Goal: Task Accomplishment & Management: Manage account settings

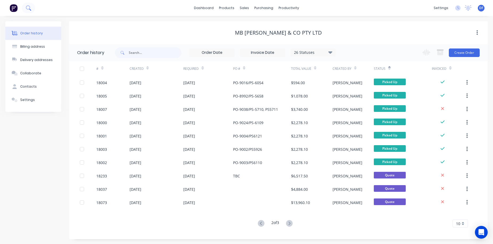
click at [31, 8] on button at bounding box center [28, 8] width 13 height 11
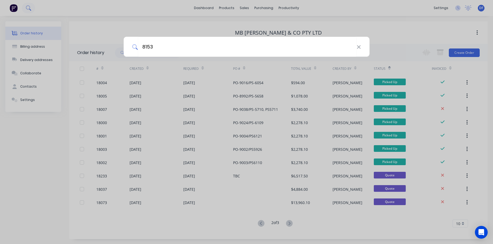
type input "8153"
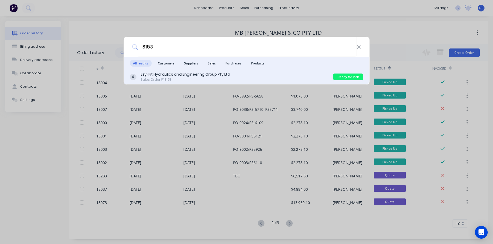
click at [155, 80] on div "Sales Order #18153" at bounding box center [185, 79] width 90 height 5
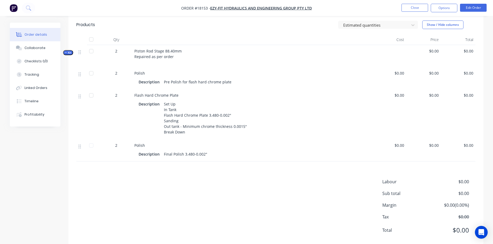
scroll to position [128, 0]
click at [482, 9] on button "Edit Order" at bounding box center [473, 8] width 27 height 8
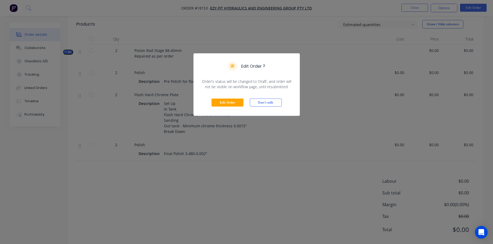
click at [239, 97] on div "Edit Order Don't edit" at bounding box center [247, 102] width 106 height 26
click at [236, 100] on button "Edit Order" at bounding box center [227, 102] width 32 height 8
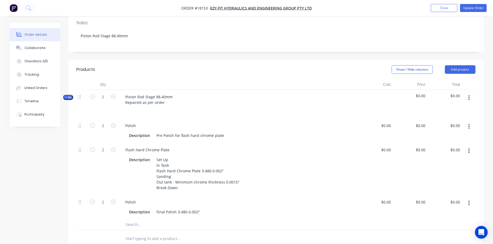
scroll to position [113, 0]
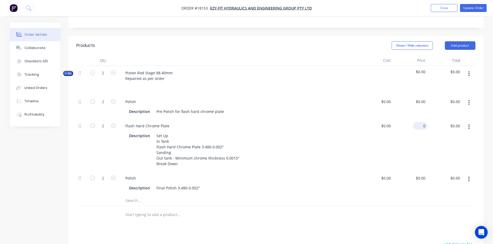
click at [415, 120] on div "0 $0.00" at bounding box center [410, 145] width 35 height 52
type input "$381.00"
type input "$762.00"
click at [396, 153] on div "$381.00 381" at bounding box center [410, 145] width 35 height 52
click at [467, 6] on button "Update Order" at bounding box center [473, 8] width 27 height 8
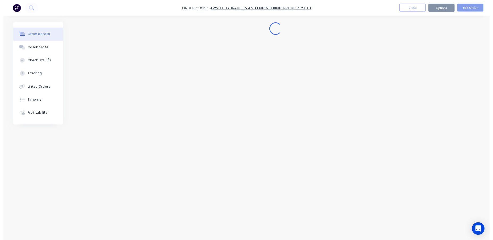
scroll to position [0, 0]
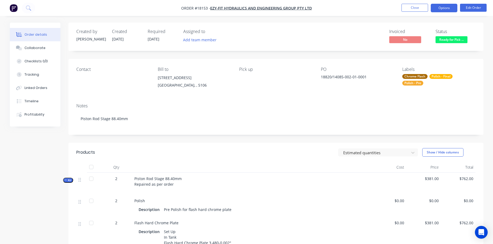
click at [447, 6] on button "Options" at bounding box center [444, 8] width 27 height 9
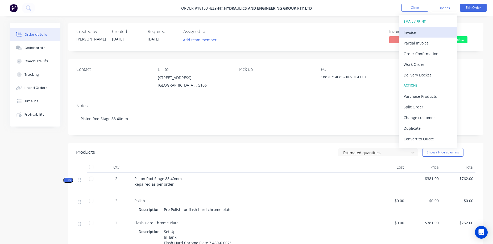
click at [425, 29] on div "Invoice" at bounding box center [428, 32] width 49 height 8
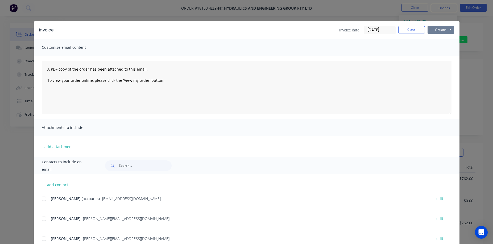
click at [443, 28] on button "Options" at bounding box center [440, 30] width 27 height 8
click at [445, 50] on button "Print" at bounding box center [444, 48] width 34 height 9
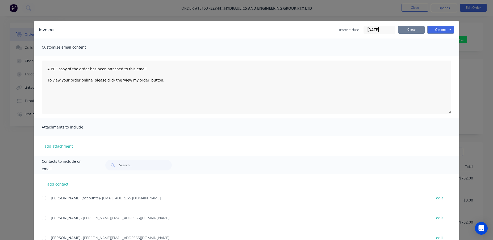
click at [405, 33] on button "Close" at bounding box center [411, 30] width 27 height 8
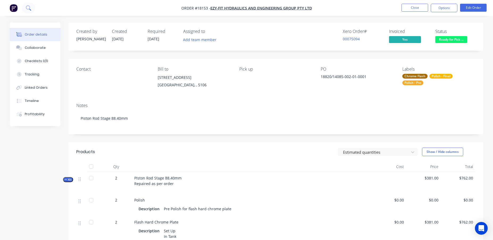
click at [26, 7] on icon at bounding box center [28, 7] width 4 height 4
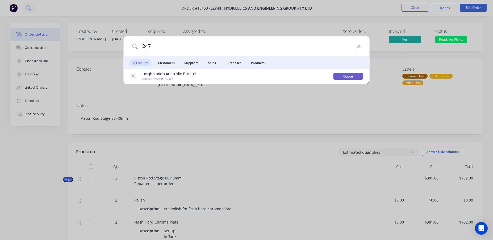
type input "247"
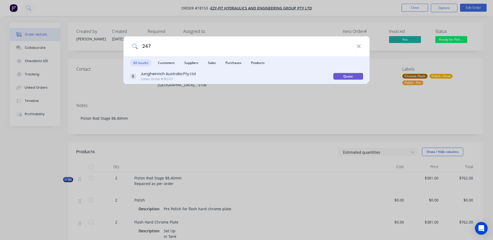
click at [148, 78] on div "Sales Order #18247" at bounding box center [168, 79] width 55 height 5
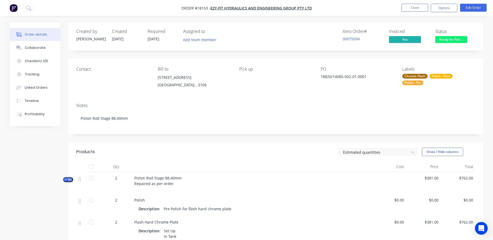
click at [148, 78] on div "Contact" at bounding box center [112, 79] width 73 height 24
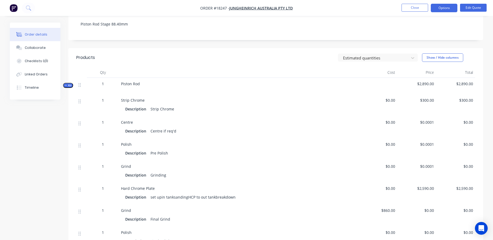
scroll to position [136, 0]
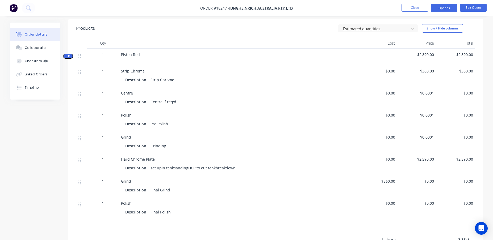
click at [388, 179] on span "$860.00" at bounding box center [377, 182] width 35 height 6
click at [472, 11] on button "Edit Quote" at bounding box center [473, 8] width 27 height 8
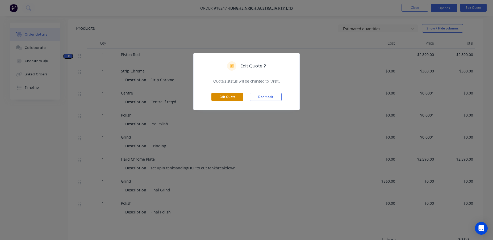
click at [236, 96] on button "Edit Quote" at bounding box center [227, 97] width 32 height 8
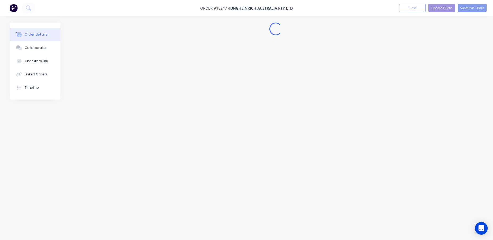
scroll to position [0, 0]
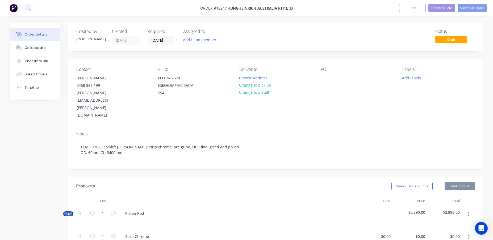
type input "$300.00"
type input "$0.0001"
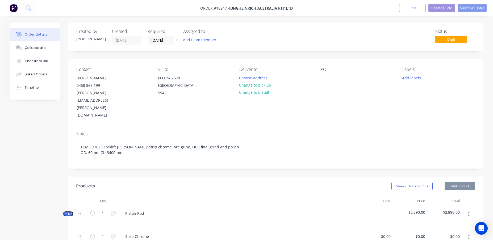
type input "$2,590.00"
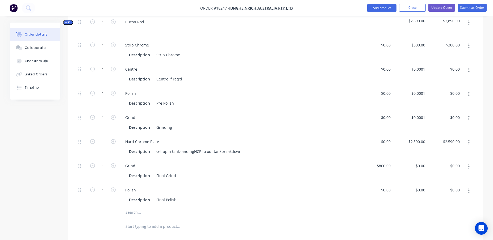
scroll to position [192, 0]
click at [380, 159] on div "860 860" at bounding box center [375, 171] width 35 height 24
type input "$950.00"
click at [344, 162] on div "Grind" at bounding box center [238, 166] width 235 height 8
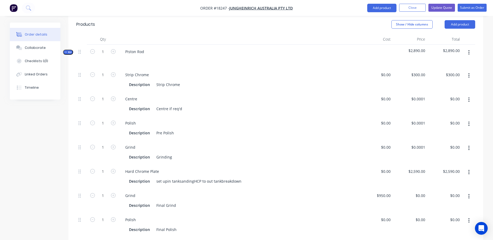
scroll to position [161, 0]
click at [413, 166] on div "2590 $2,590.00" at bounding box center [410, 178] width 35 height 24
type input "$2,850.00"
click at [351, 202] on div "Description Final Grind" at bounding box center [238, 206] width 235 height 9
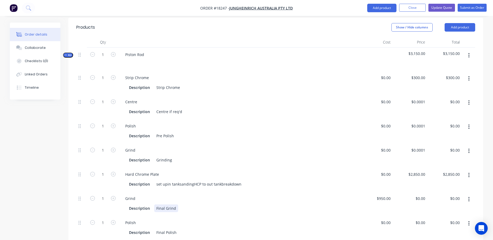
scroll to position [158, 0]
click at [418, 75] on div "300 300" at bounding box center [421, 79] width 11 height 8
type input "$250.00"
click at [284, 123] on div "Polish" at bounding box center [238, 127] width 235 height 8
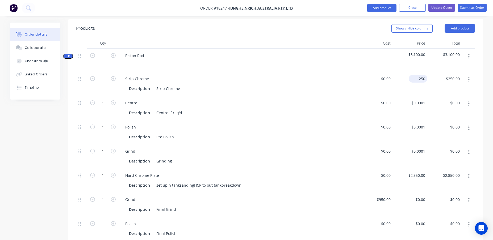
click at [415, 72] on div "250 $250.00" at bounding box center [410, 84] width 35 height 24
type input "$225.00"
click at [343, 108] on div "Description Centre if req'd" at bounding box center [238, 112] width 235 height 9
click at [418, 75] on div "225 $225.00" at bounding box center [418, 79] width 19 height 8
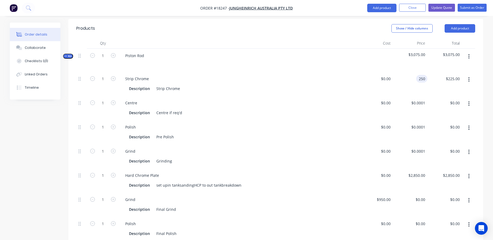
type input "$250.00"
click at [332, 99] on div "Centre" at bounding box center [238, 103] width 235 height 8
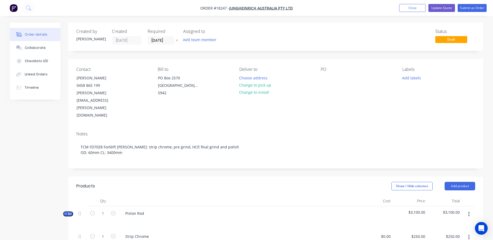
scroll to position [0, 0]
click at [444, 5] on button "Update Quote" at bounding box center [442, 8] width 27 height 8
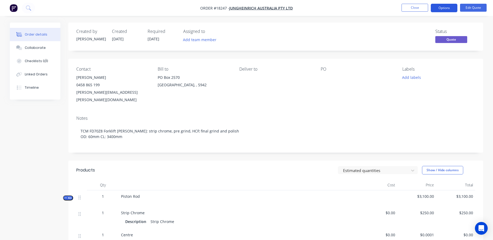
click at [446, 9] on button "Options" at bounding box center [444, 8] width 27 height 9
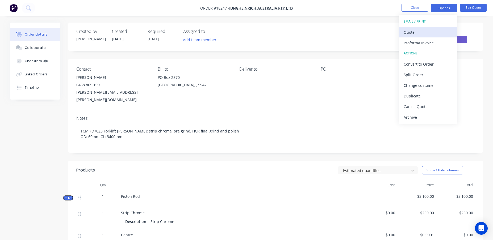
click at [427, 34] on div "Quote" at bounding box center [428, 32] width 49 height 8
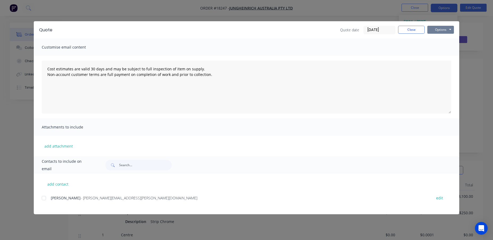
click at [440, 28] on button "Options" at bounding box center [440, 30] width 27 height 8
click at [439, 49] on button "Print" at bounding box center [444, 48] width 34 height 9
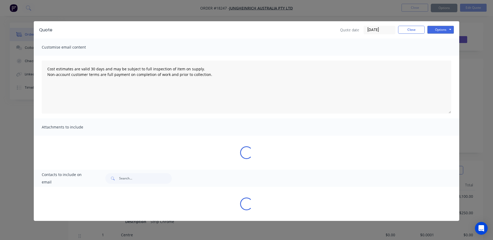
type textarea "Cost estimates are valid 30 days and may be subject to full inspection of item …"
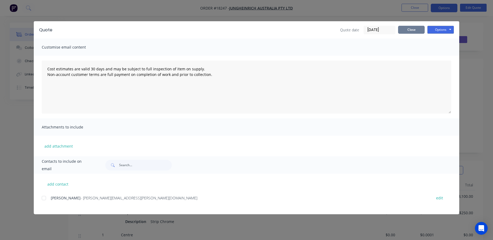
click at [406, 27] on button "Close" at bounding box center [411, 30] width 27 height 8
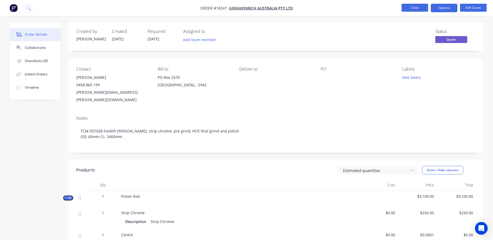
click at [416, 7] on button "Close" at bounding box center [415, 8] width 27 height 8
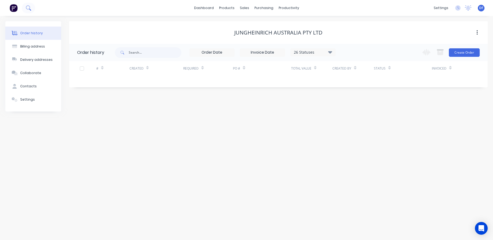
click at [27, 5] on icon at bounding box center [28, 7] width 5 height 5
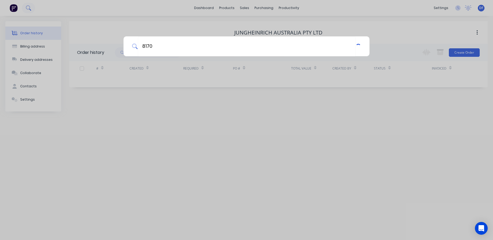
type input "8170"
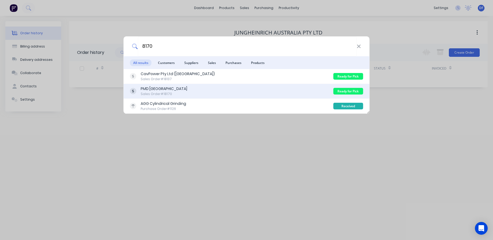
click at [157, 89] on div "PMD [GEOGRAPHIC_DATA]" at bounding box center [164, 89] width 47 height 6
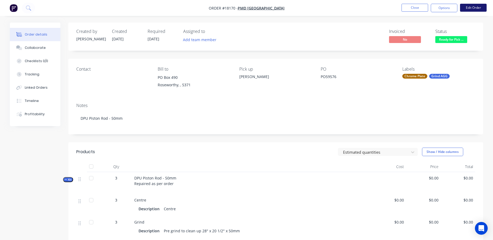
click at [476, 5] on button "Edit Order" at bounding box center [473, 8] width 27 height 8
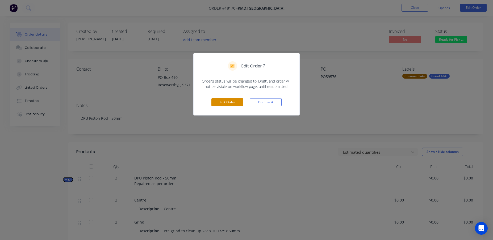
click at [233, 105] on button "Edit Order" at bounding box center [227, 102] width 32 height 8
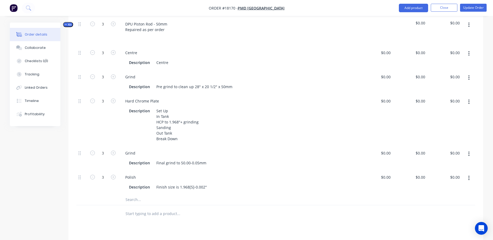
scroll to position [186, 0]
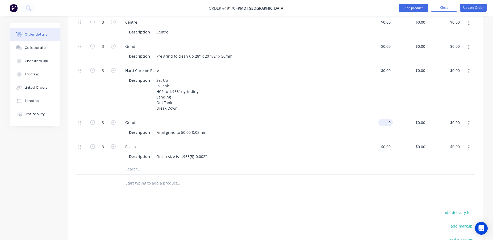
click at [389, 125] on input "0" at bounding box center [387, 123] width 12 height 8
type input "$180.00"
type input "$0.00"
click at [336, 159] on div "Description Finish size is 1.968[5]-0.002"" at bounding box center [237, 157] width 221 height 8
click at [420, 74] on div "0 $0.00" at bounding box center [410, 90] width 35 height 52
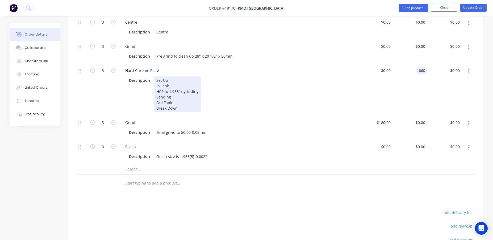
type input "$660.00"
type input "$1,980.00"
click at [316, 101] on div "Description Set Up In Tank HCP to 1.968"+ grinding Sanding Out Tank Break Down" at bounding box center [237, 95] width 221 height 36
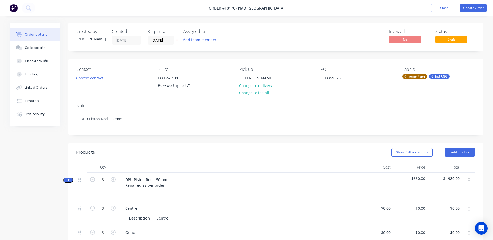
scroll to position [0, 0]
click at [470, 8] on button "Update Order" at bounding box center [473, 8] width 27 height 8
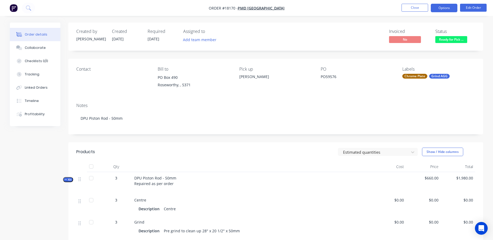
click at [448, 7] on button "Options" at bounding box center [444, 8] width 27 height 9
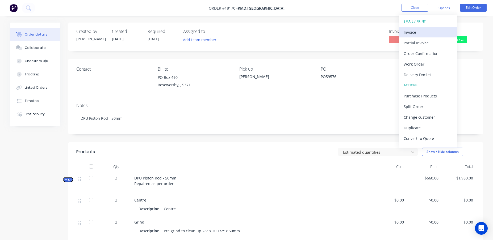
click at [424, 32] on div "Invoice" at bounding box center [428, 32] width 49 height 8
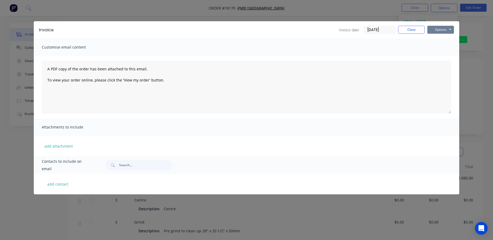
click at [440, 31] on button "Options" at bounding box center [440, 30] width 27 height 8
click at [441, 49] on button "Print" at bounding box center [444, 48] width 34 height 9
click at [409, 26] on button "Close" at bounding box center [411, 30] width 27 height 8
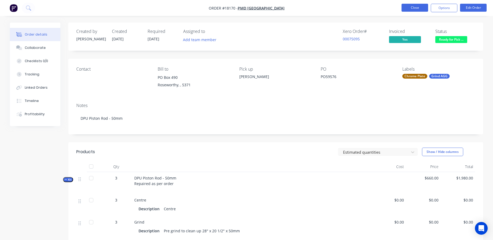
click at [408, 4] on button "Close" at bounding box center [415, 8] width 27 height 8
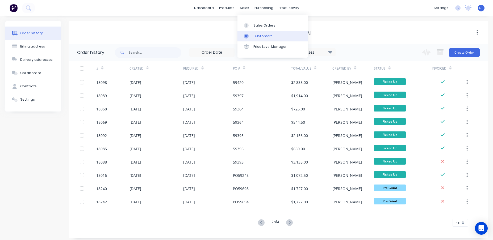
click at [254, 35] on div "Customers" at bounding box center [263, 36] width 19 height 5
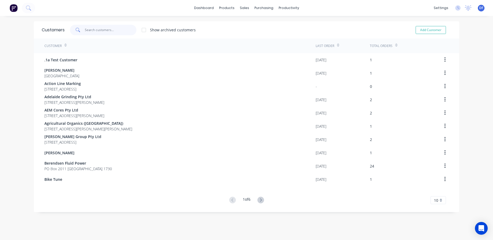
click at [107, 33] on input "text" at bounding box center [111, 30] width 52 height 11
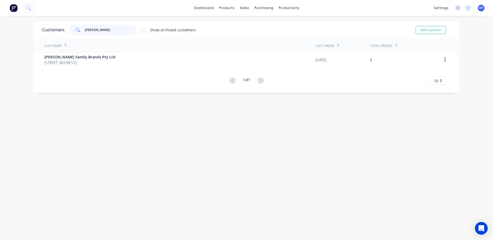
type input "[PERSON_NAME]"
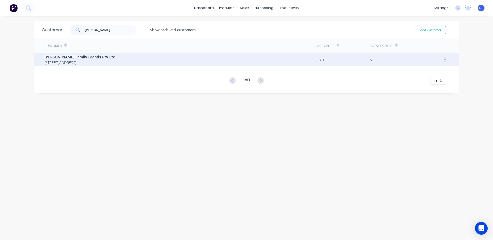
click at [61, 60] on span "[PERSON_NAME] Family Brands Pty Ltd" at bounding box center [79, 57] width 71 height 6
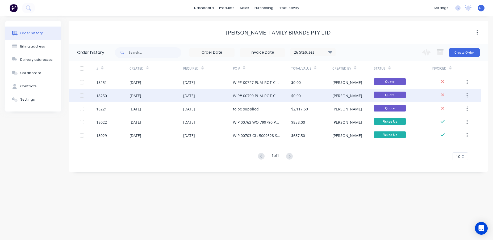
click at [266, 97] on div "WIP# 00709 PUM-ROT-C72R GL: 500P528" at bounding box center [256, 96] width 47 height 6
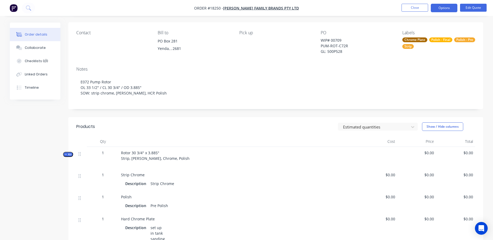
scroll to position [35, 0]
click at [480, 4] on button "Edit Quote" at bounding box center [473, 8] width 27 height 8
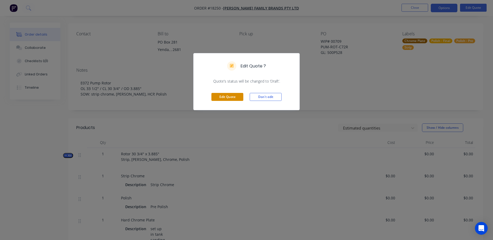
click at [230, 96] on button "Edit Quote" at bounding box center [227, 97] width 32 height 8
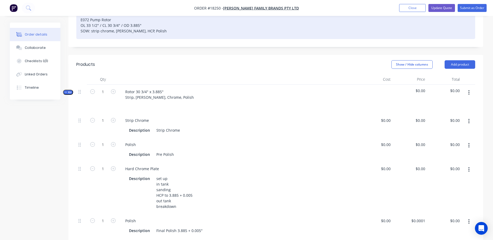
scroll to position [110, 0]
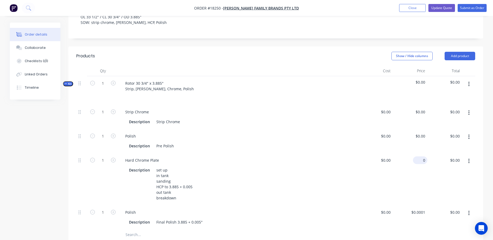
click at [418, 159] on div "0 $0.00" at bounding box center [410, 179] width 35 height 52
type input "$1,150.00"
click at [376, 164] on div "$0.00 $0.00" at bounding box center [375, 179] width 35 height 52
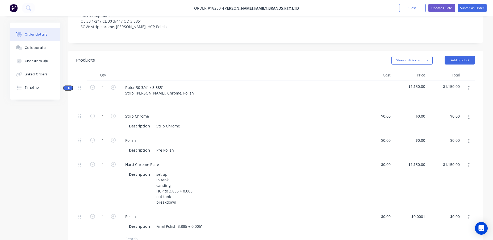
scroll to position [65, 0]
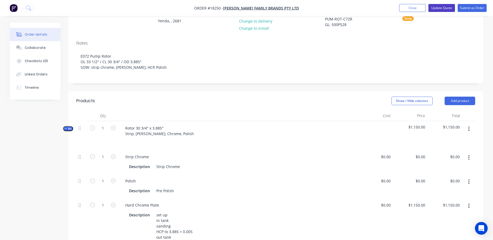
click at [443, 7] on button "Update Quote" at bounding box center [442, 8] width 27 height 8
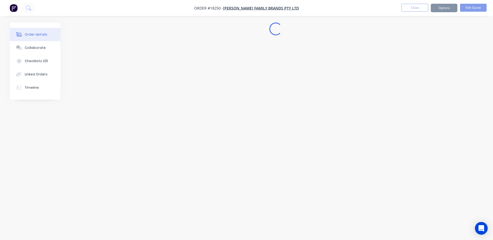
scroll to position [0, 0]
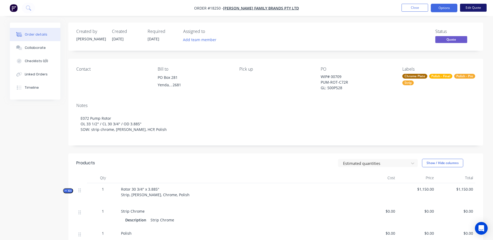
click at [471, 6] on button "Edit Quote" at bounding box center [473, 8] width 27 height 8
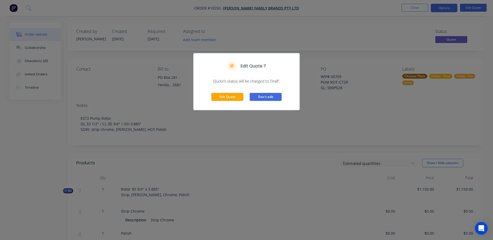
click at [265, 99] on button "Don't edit" at bounding box center [266, 97] width 32 height 8
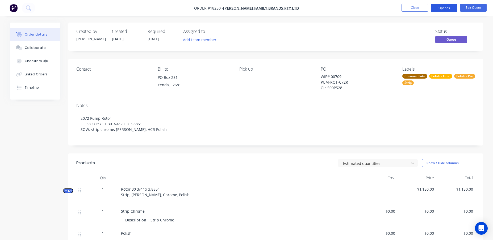
click at [443, 7] on button "Options" at bounding box center [444, 8] width 27 height 9
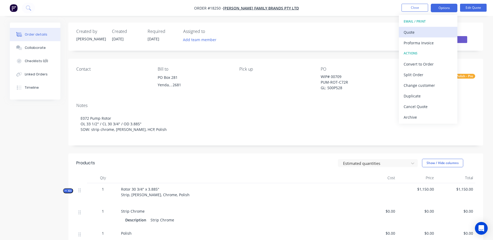
click at [418, 35] on div "Quote" at bounding box center [428, 32] width 49 height 8
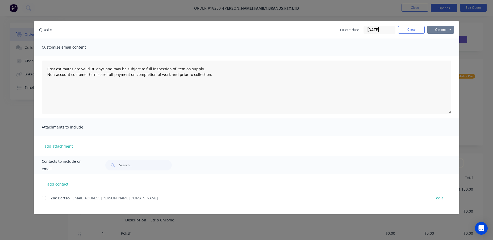
click at [439, 30] on button "Options" at bounding box center [440, 30] width 27 height 8
click at [437, 48] on button "Print" at bounding box center [444, 48] width 34 height 9
click at [446, 30] on button "Options" at bounding box center [440, 30] width 27 height 8
click at [441, 39] on button "Preview" at bounding box center [444, 39] width 34 height 9
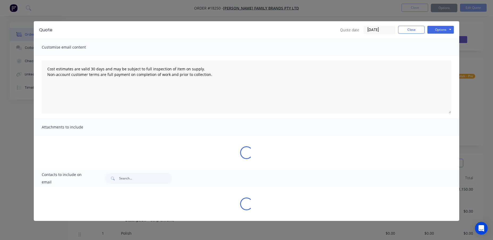
type textarea "Cost estimates are valid 30 days and may be subject to full inspection of item …"
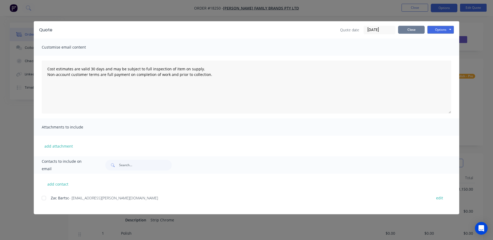
click at [413, 31] on button "Close" at bounding box center [411, 30] width 27 height 8
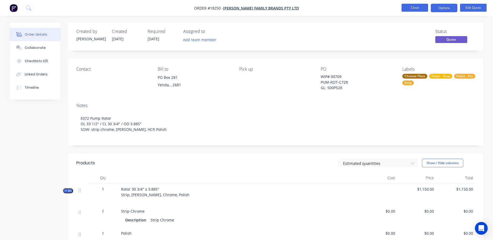
click at [416, 7] on button "Close" at bounding box center [415, 8] width 27 height 8
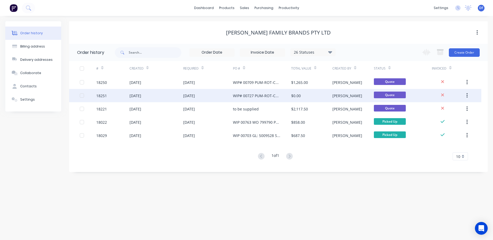
click at [195, 94] on div "[DATE]" at bounding box center [189, 96] width 12 height 6
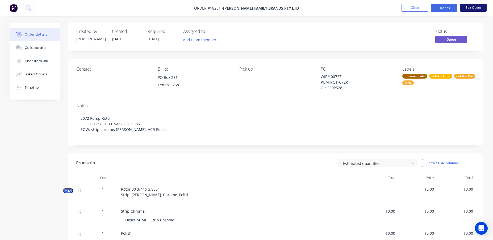
click at [468, 5] on button "Edit Quote" at bounding box center [473, 8] width 27 height 8
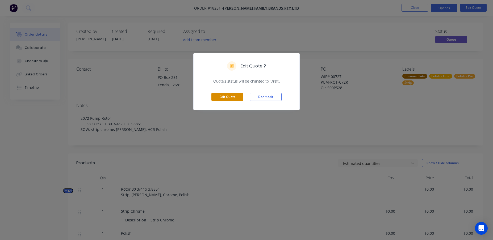
click at [223, 98] on button "Edit Quote" at bounding box center [227, 97] width 32 height 8
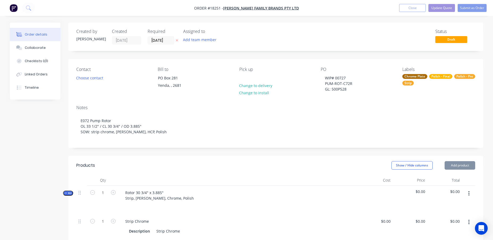
type input "$0.0001"
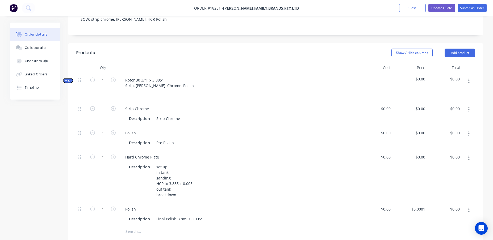
scroll to position [113, 0]
click at [419, 159] on div "0 0" at bounding box center [410, 176] width 35 height 52
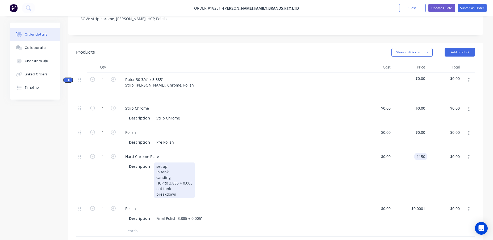
type input "$1,150.00"
click at [353, 180] on div "Description set up in tank sanding HCP to 3.885 + 0.005 out tank breakdown" at bounding box center [238, 180] width 235 height 37
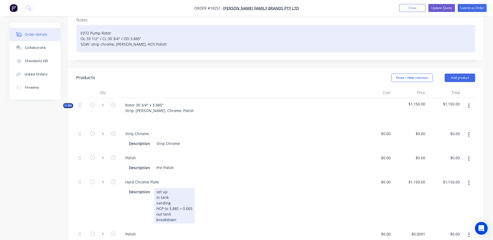
scroll to position [63, 0]
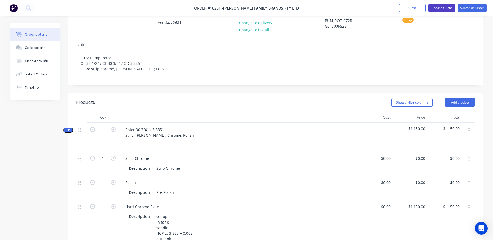
click at [444, 7] on button "Update Quote" at bounding box center [442, 8] width 27 height 8
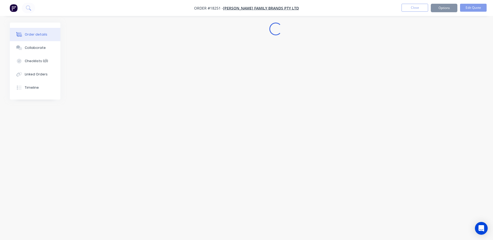
scroll to position [0, 0]
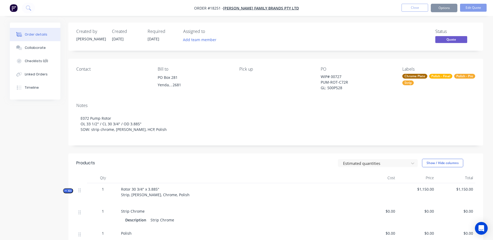
click at [448, 8] on button "Options" at bounding box center [444, 8] width 27 height 9
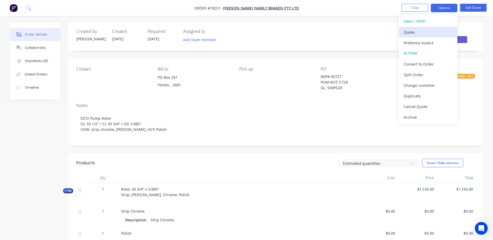
click at [425, 31] on div "Quote" at bounding box center [428, 32] width 49 height 8
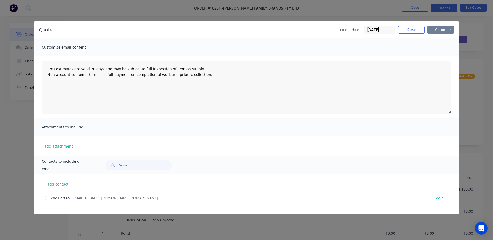
click at [440, 31] on button "Options" at bounding box center [440, 30] width 27 height 8
click at [439, 41] on button "Preview" at bounding box center [444, 39] width 34 height 9
type textarea "Cost estimates are valid 30 days and may be subject to full inspection of item …"
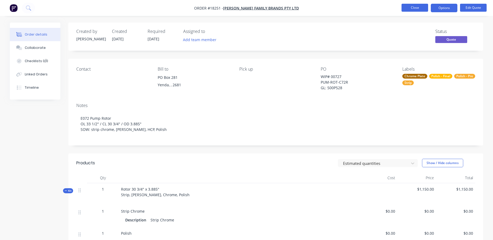
click at [417, 7] on button "Close" at bounding box center [415, 8] width 27 height 8
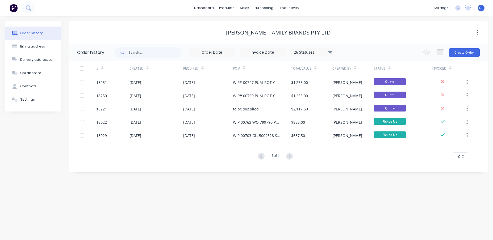
click at [24, 9] on button at bounding box center [28, 8] width 13 height 11
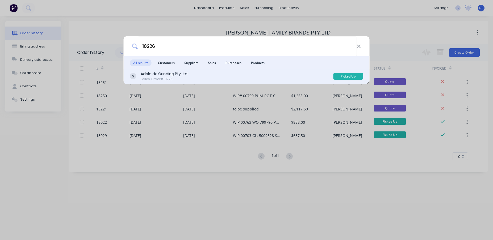
type input "18226"
click at [163, 83] on div "Adelaide Grinding Pty Ltd Sales Order #18226 Picked Up" at bounding box center [247, 76] width 246 height 15
click at [163, 79] on div "Sales Order #18226" at bounding box center [164, 79] width 47 height 5
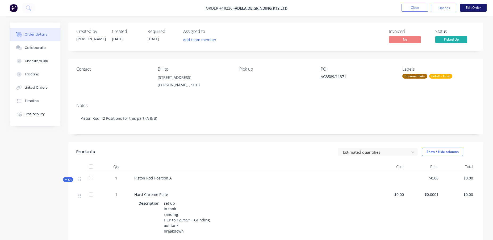
click at [469, 9] on button "Edit Order" at bounding box center [473, 8] width 27 height 8
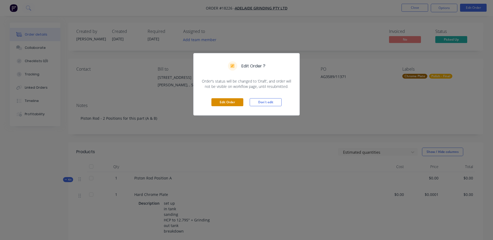
click at [227, 103] on button "Edit Order" at bounding box center [227, 102] width 32 height 8
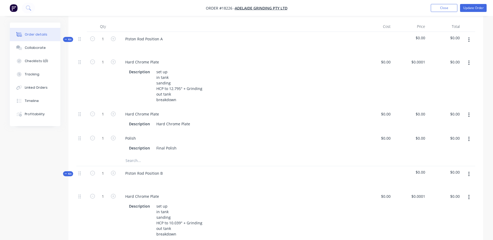
scroll to position [144, 0]
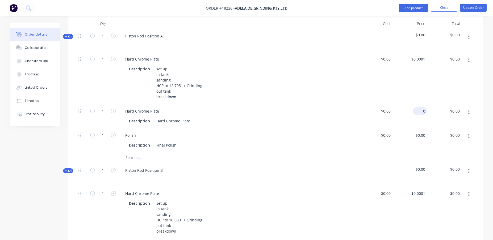
click at [421, 114] on input "0" at bounding box center [421, 111] width 12 height 8
type input "$4,565.00"
click at [366, 131] on div "$0.00 $0.00" at bounding box center [375, 140] width 35 height 24
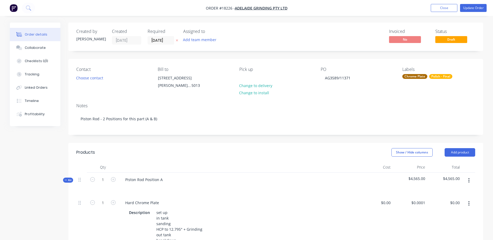
scroll to position [0, 0]
click at [471, 8] on button "Update Order" at bounding box center [473, 8] width 27 height 8
type input "$0.0001"
type input "$4,565.00"
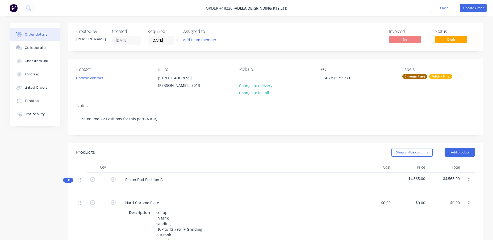
type input "$0.0001"
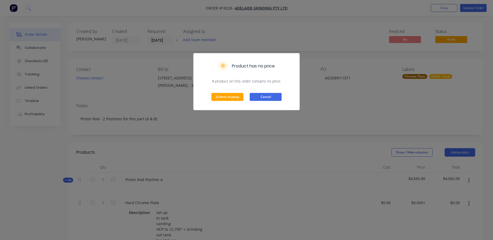
click at [265, 100] on button "Cancel" at bounding box center [266, 97] width 32 height 8
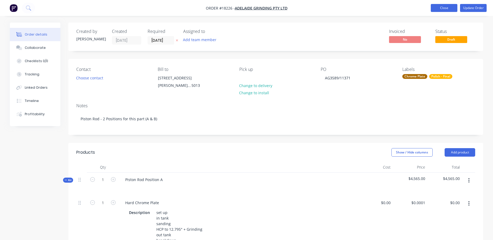
click at [449, 9] on button "Close" at bounding box center [444, 8] width 27 height 8
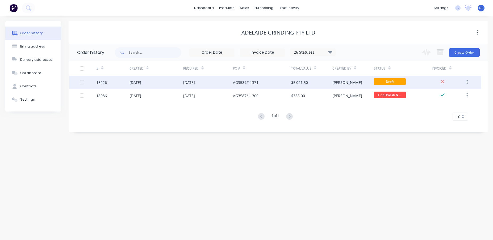
click at [282, 84] on div "AG3589/11371" at bounding box center [262, 82] width 58 height 13
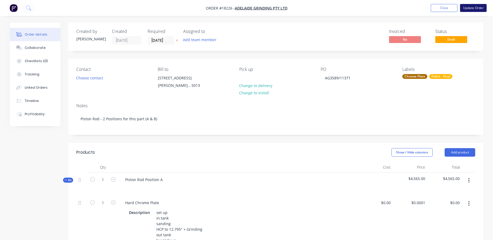
click at [474, 9] on button "Update Order" at bounding box center [473, 8] width 27 height 8
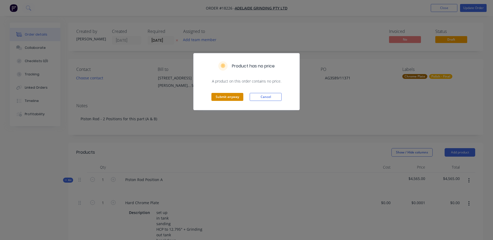
click at [226, 97] on button "Submit anyway" at bounding box center [227, 97] width 32 height 8
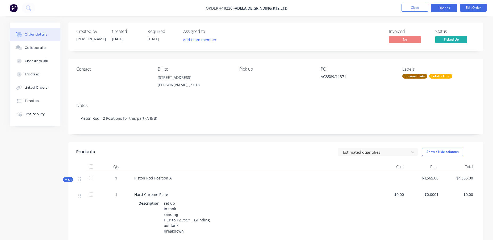
click at [449, 7] on button "Options" at bounding box center [444, 8] width 27 height 9
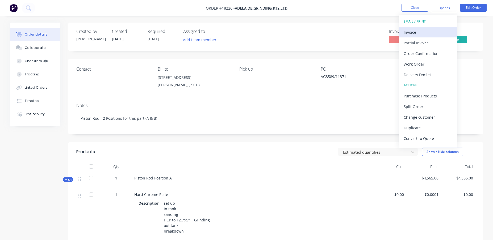
click at [430, 31] on div "Invoice" at bounding box center [428, 32] width 49 height 8
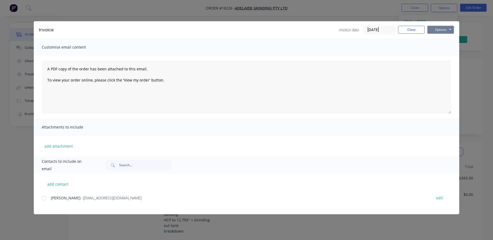
click at [441, 31] on button "Options" at bounding box center [440, 30] width 27 height 8
click at [443, 50] on button "Print" at bounding box center [444, 48] width 34 height 9
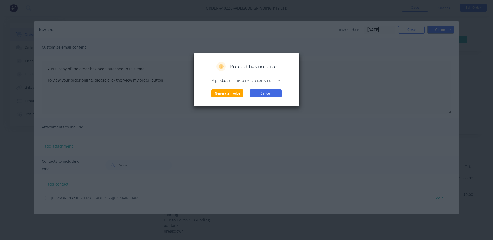
click at [264, 94] on button "Cancel" at bounding box center [266, 94] width 32 height 8
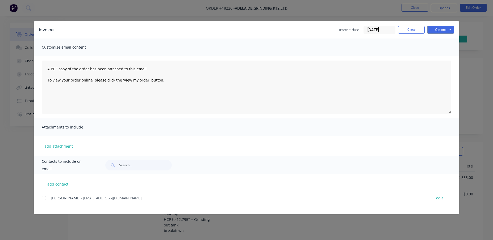
scroll to position [1, 0]
click at [407, 28] on button "Close" at bounding box center [411, 30] width 27 height 8
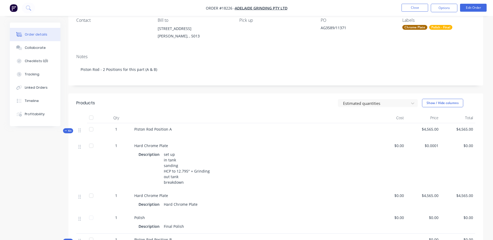
scroll to position [20, 0]
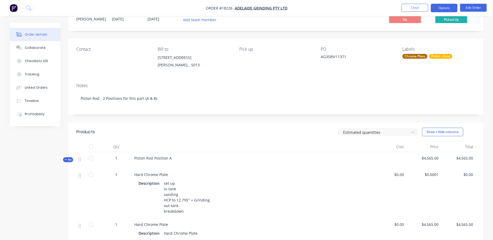
click at [440, 8] on button "Options" at bounding box center [444, 8] width 27 height 9
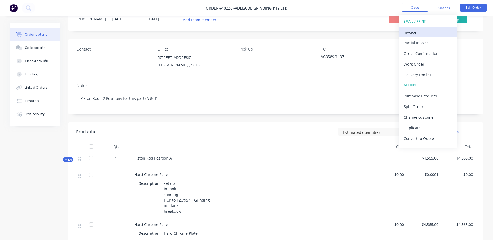
click at [413, 31] on div "Invoice" at bounding box center [428, 32] width 49 height 8
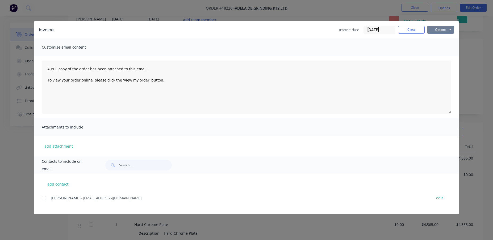
click at [441, 30] on button "Options" at bounding box center [440, 30] width 27 height 8
click at [447, 48] on button "Print" at bounding box center [444, 48] width 34 height 9
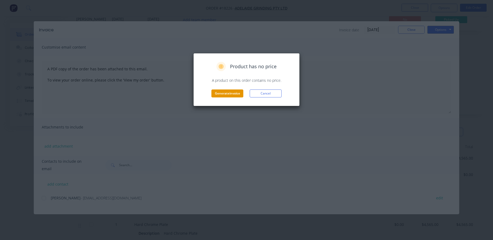
click at [236, 95] on button "Generate invoice" at bounding box center [227, 94] width 32 height 8
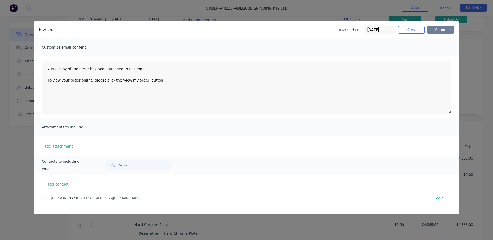
click at [432, 29] on button "Options" at bounding box center [440, 30] width 27 height 8
click at [414, 30] on button "Close" at bounding box center [411, 30] width 27 height 8
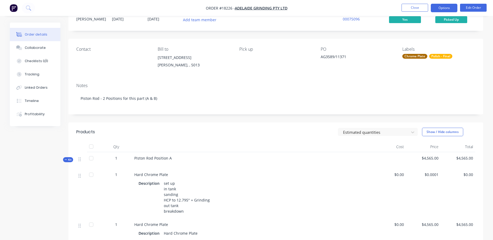
click at [444, 9] on button "Options" at bounding box center [444, 8] width 27 height 9
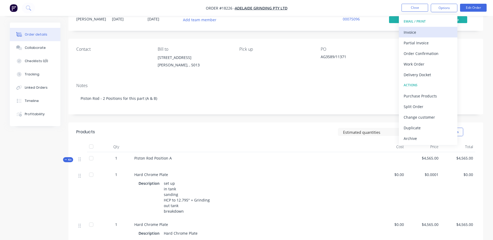
click at [427, 33] on div "Invoice" at bounding box center [428, 32] width 49 height 8
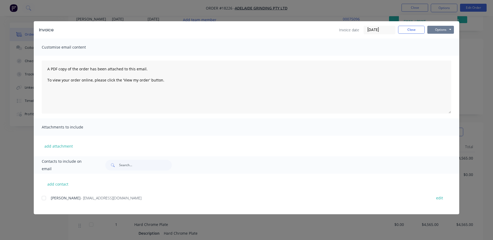
click at [437, 28] on button "Options" at bounding box center [440, 30] width 27 height 8
click at [442, 40] on button "Preview" at bounding box center [444, 39] width 34 height 9
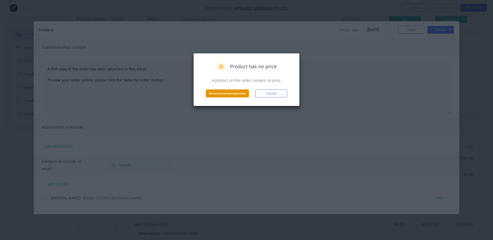
click at [228, 95] on button "Generate invoice preview" at bounding box center [227, 94] width 43 height 8
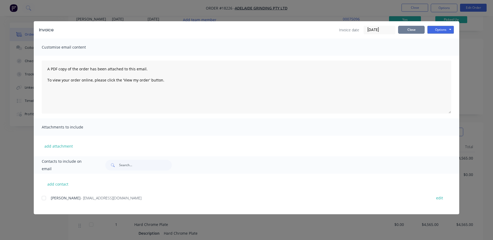
click at [411, 31] on button "Close" at bounding box center [411, 30] width 27 height 8
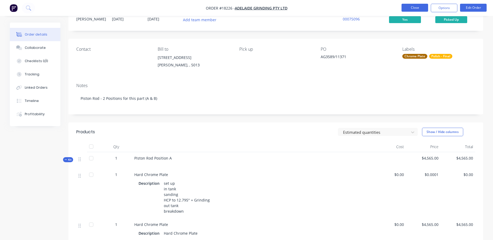
click at [414, 7] on button "Close" at bounding box center [415, 8] width 27 height 8
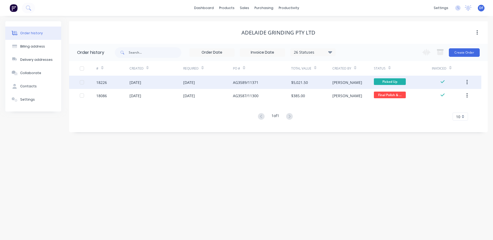
click at [292, 82] on div "$5,021.50" at bounding box center [299, 83] width 17 height 6
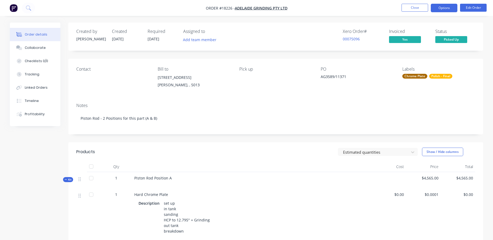
click at [447, 10] on button "Options" at bounding box center [444, 8] width 27 height 9
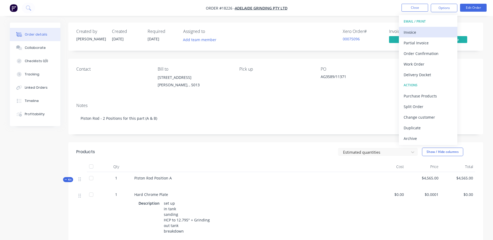
click at [422, 31] on div "Invoice" at bounding box center [428, 32] width 49 height 8
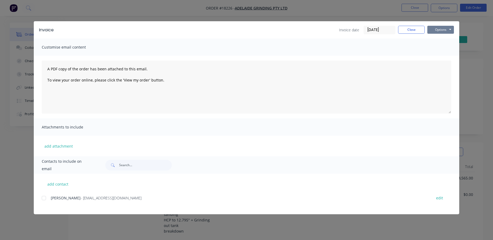
click at [441, 31] on button "Options" at bounding box center [440, 30] width 27 height 8
click at [441, 38] on button "Preview" at bounding box center [444, 39] width 34 height 9
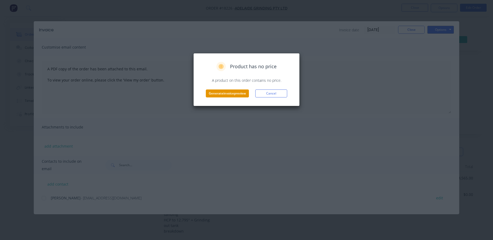
click at [233, 95] on button "Generate invoice preview" at bounding box center [227, 94] width 43 height 8
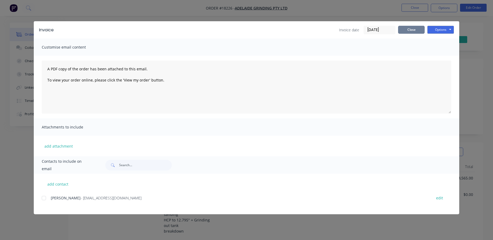
click at [410, 31] on button "Close" at bounding box center [411, 30] width 27 height 8
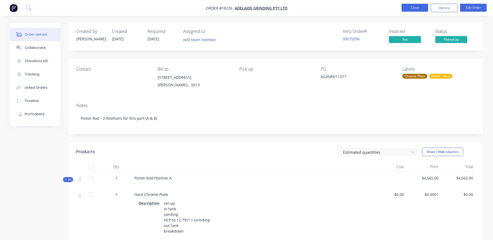
click at [417, 9] on button "Close" at bounding box center [415, 8] width 27 height 8
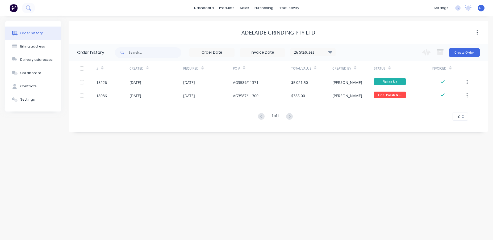
click at [26, 9] on icon at bounding box center [28, 7] width 4 height 4
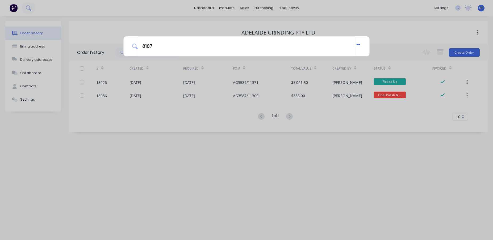
type input "8187"
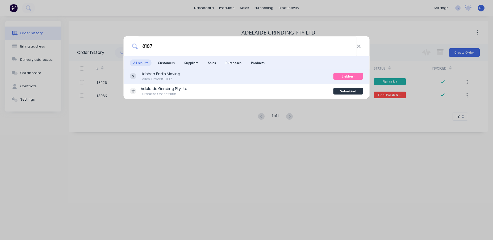
click at [167, 74] on div "Liebherr Earth Moving" at bounding box center [161, 74] width 40 height 6
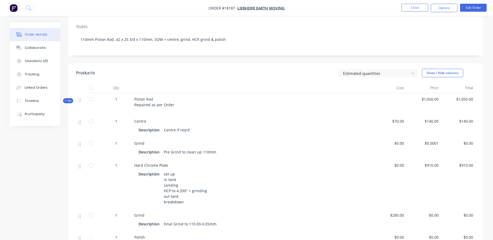
scroll to position [108, 0]
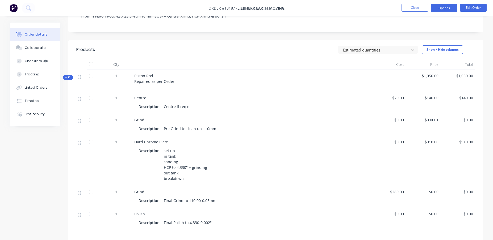
click at [443, 8] on button "Options" at bounding box center [444, 8] width 27 height 9
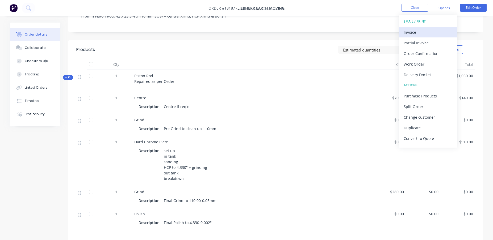
click at [427, 29] on div "Invoice" at bounding box center [428, 32] width 49 height 8
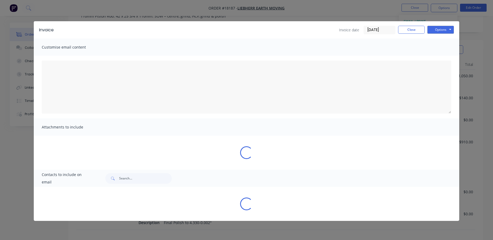
type textarea "A PDF copy of the order has been attached to this email. To view your order onl…"
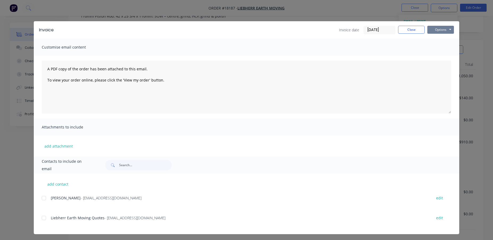
click at [437, 31] on button "Options" at bounding box center [440, 30] width 27 height 8
click at [434, 47] on button "Print" at bounding box center [444, 48] width 34 height 9
click at [418, 29] on button "Close" at bounding box center [411, 30] width 27 height 8
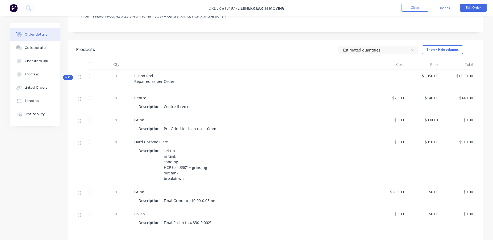
scroll to position [110, 0]
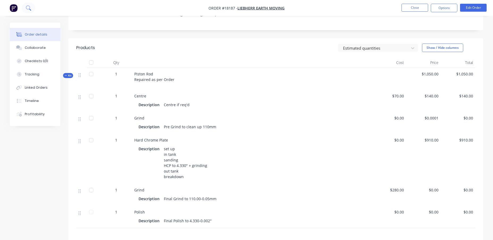
click at [28, 10] on icon at bounding box center [28, 7] width 5 height 5
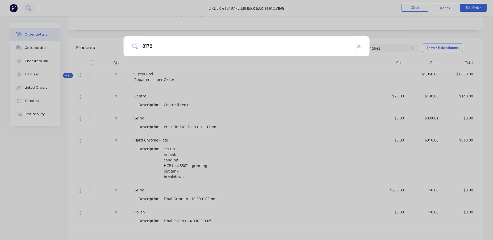
type input "8178"
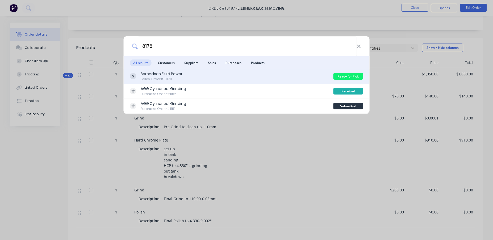
click at [158, 77] on div "Sales Order #18178" at bounding box center [162, 79] width 42 height 5
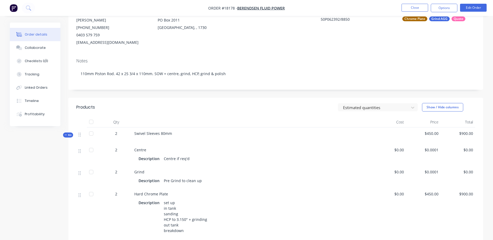
scroll to position [39, 0]
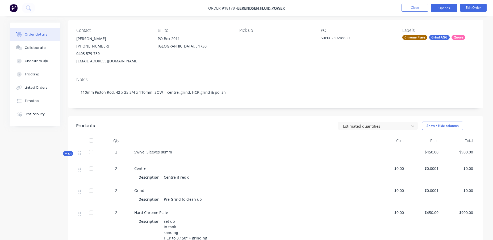
click at [445, 7] on button "Options" at bounding box center [444, 8] width 27 height 9
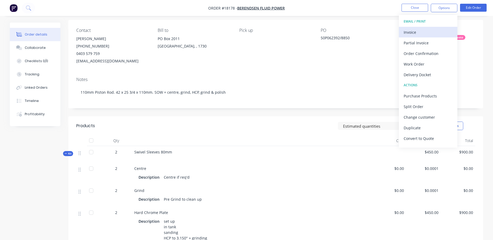
click at [425, 31] on div "Invoice" at bounding box center [428, 32] width 49 height 8
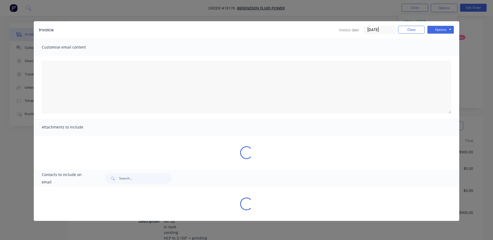
type textarea "A PDF copy of the order has been attached to this email. To view your order onl…"
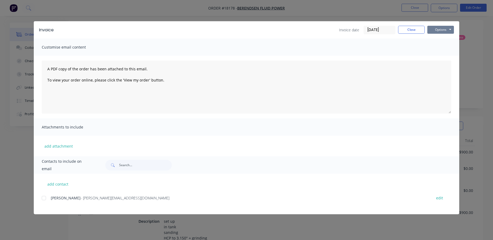
click at [447, 30] on button "Options" at bounding box center [440, 30] width 27 height 8
click at [443, 48] on button "Print" at bounding box center [444, 48] width 34 height 9
click at [410, 28] on button "Close" at bounding box center [411, 30] width 27 height 8
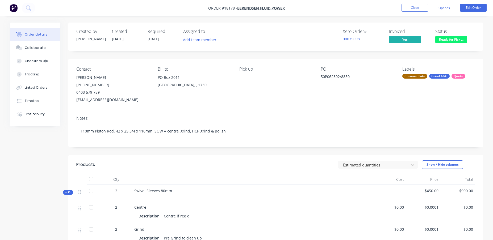
scroll to position [0, 0]
click at [441, 9] on button "Options" at bounding box center [444, 8] width 27 height 9
click at [414, 6] on button "Close" at bounding box center [415, 8] width 27 height 8
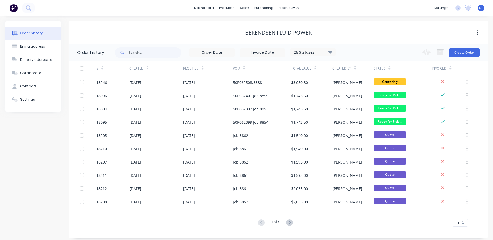
click at [32, 6] on button at bounding box center [28, 8] width 13 height 11
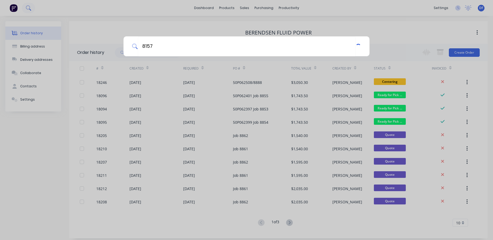
type input "8157"
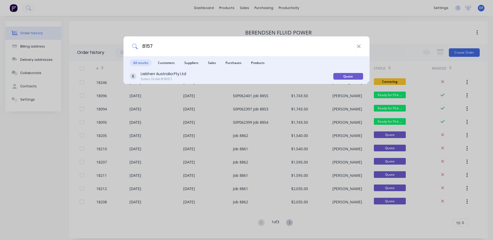
click at [150, 81] on div "Sales Order #18157" at bounding box center [163, 79] width 45 height 5
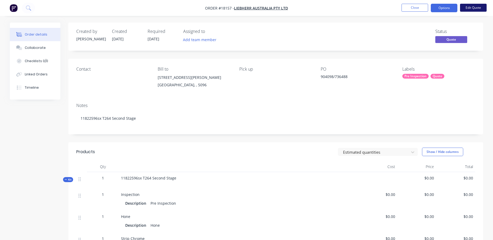
click at [470, 5] on button "Edit Quote" at bounding box center [473, 8] width 27 height 8
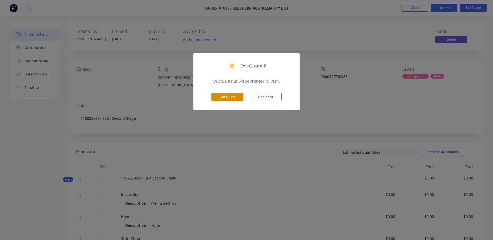
click at [237, 96] on button "Edit Quote" at bounding box center [227, 97] width 32 height 8
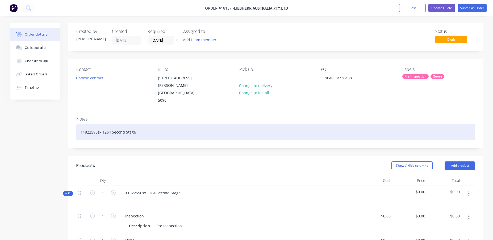
click at [145, 124] on div "11822596sx T264 Second Stage" at bounding box center [275, 132] width 399 height 16
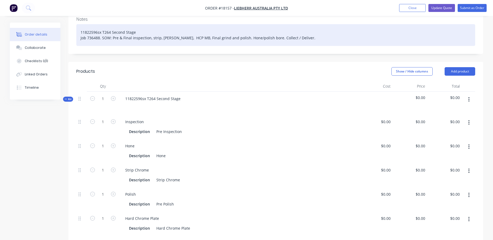
scroll to position [101, 0]
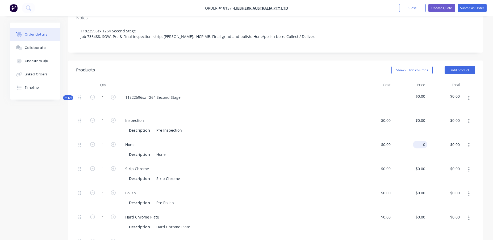
click at [424, 141] on input "0" at bounding box center [421, 145] width 12 height 8
type input "$500.00"
click at [328, 175] on div "Description Strip Chrome" at bounding box center [237, 179] width 221 height 8
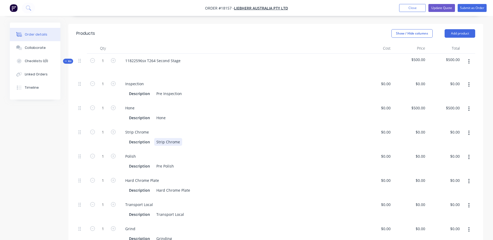
scroll to position [153, 0]
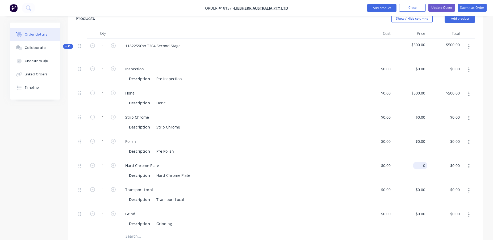
click at [421, 162] on div "0 $0.00" at bounding box center [420, 166] width 14 height 8
type input "$2,900.00"
click at [296, 196] on div "Description Transport Local" at bounding box center [237, 200] width 221 height 8
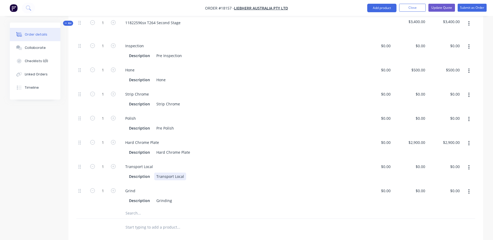
scroll to position [177, 0]
click at [420, 163] on div "0 0" at bounding box center [423, 167] width 8 height 8
type input "$100.00"
click at [367, 164] on div "$0.00 $0.00" at bounding box center [375, 171] width 35 height 24
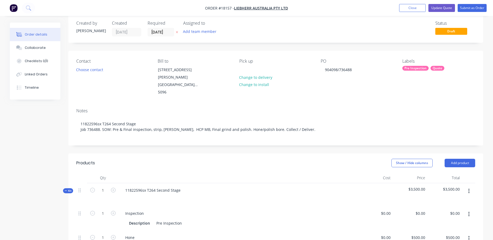
scroll to position [8, 0]
click at [444, 6] on button "Update Quote" at bounding box center [442, 8] width 27 height 8
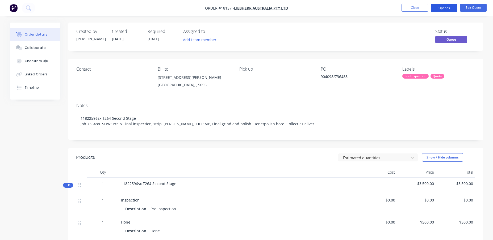
click at [447, 9] on button "Options" at bounding box center [444, 8] width 27 height 9
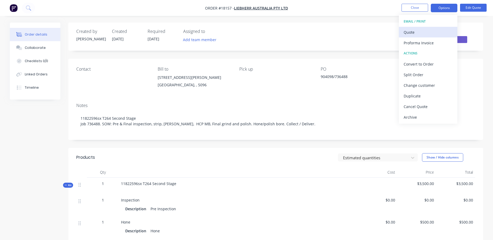
click at [412, 30] on div "Quote" at bounding box center [428, 32] width 49 height 8
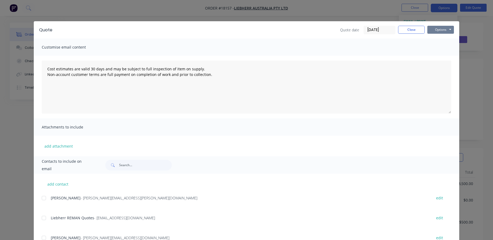
click at [435, 31] on button "Options" at bounding box center [440, 30] width 27 height 8
click at [437, 45] on button "Print" at bounding box center [444, 48] width 34 height 9
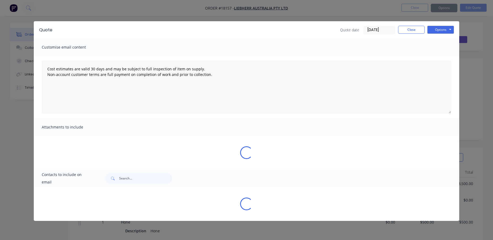
type textarea "Cost estimates are valid 30 days and may be subject to full inspection of item …"
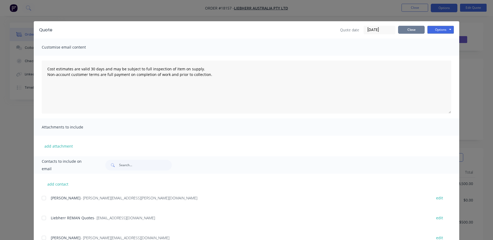
click at [420, 27] on button "Close" at bounding box center [411, 30] width 27 height 8
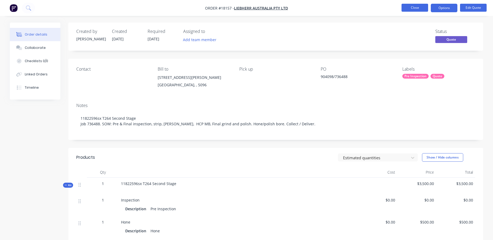
click at [416, 8] on button "Close" at bounding box center [415, 8] width 27 height 8
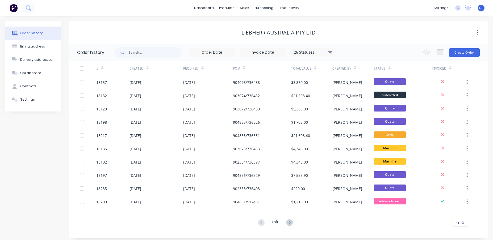
click at [32, 7] on button at bounding box center [28, 8] width 13 height 11
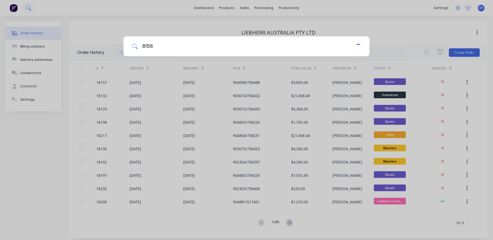
type input "8156"
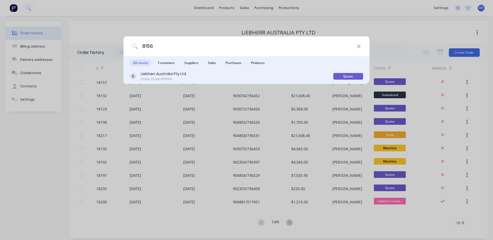
click at [155, 78] on div "Sales Order #18156" at bounding box center [163, 79] width 45 height 5
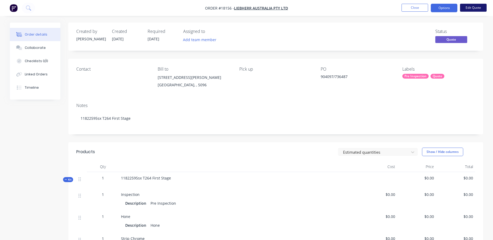
click at [471, 9] on button "Edit Quote" at bounding box center [473, 8] width 27 height 8
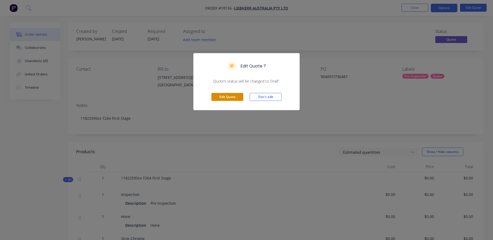
click at [216, 98] on button "Edit Quote" at bounding box center [227, 97] width 32 height 8
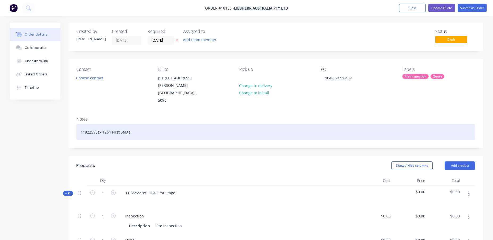
click at [138, 124] on div "11822595sx T264 First Stage" at bounding box center [275, 132] width 399 height 16
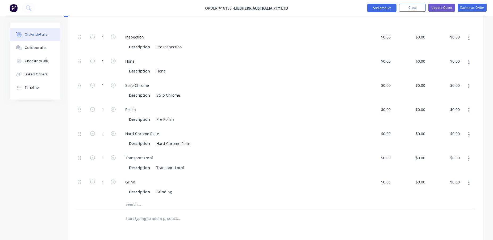
scroll to position [184, 0]
click at [423, 58] on input "0" at bounding box center [424, 62] width 6 height 8
type input "$500.00"
click at [355, 64] on div "Hone Description Hone" at bounding box center [238, 67] width 239 height 24
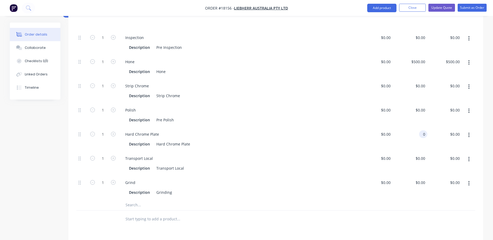
click at [423, 131] on input "0" at bounding box center [424, 135] width 6 height 8
type input "$3,465.00"
click at [366, 152] on div "$0.00 $0.00" at bounding box center [375, 164] width 35 height 24
click at [421, 155] on div "0 0" at bounding box center [423, 159] width 8 height 8
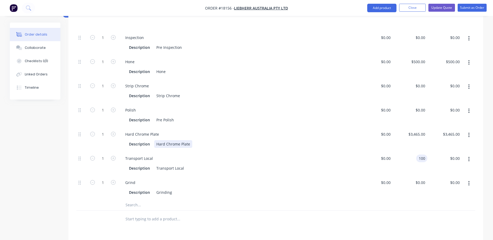
type input "$100.00"
click at [337, 140] on div "Description Hard Chrome Plate" at bounding box center [237, 144] width 221 height 8
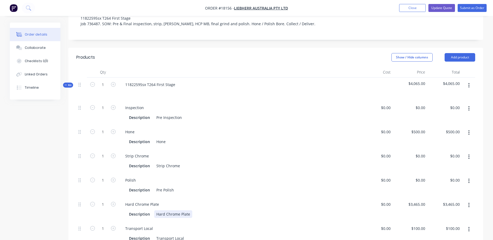
scroll to position [115, 0]
click at [447, 6] on button "Update Quote" at bounding box center [442, 8] width 27 height 8
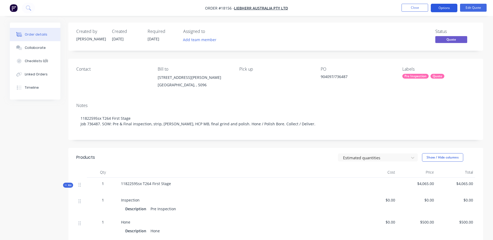
click at [448, 9] on button "Options" at bounding box center [444, 8] width 27 height 9
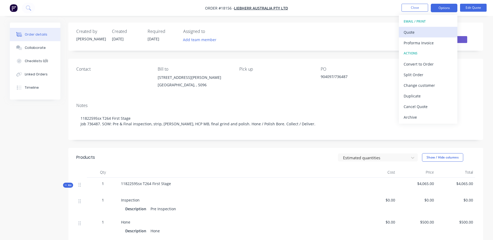
click at [433, 33] on div "Quote" at bounding box center [428, 32] width 49 height 8
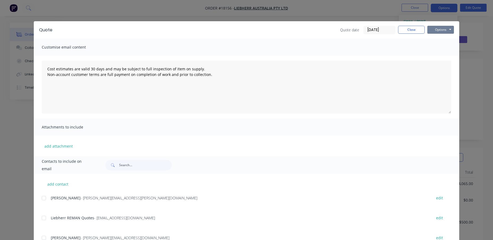
click at [443, 30] on button "Options" at bounding box center [440, 30] width 27 height 8
click at [440, 47] on button "Print" at bounding box center [444, 48] width 34 height 9
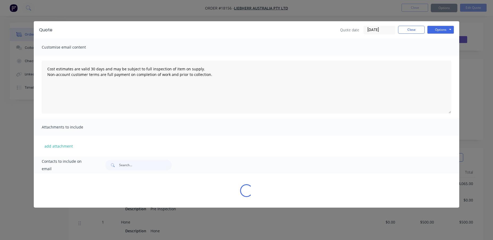
type textarea "Cost estimates are valid 30 days and may be subject to full inspection of item …"
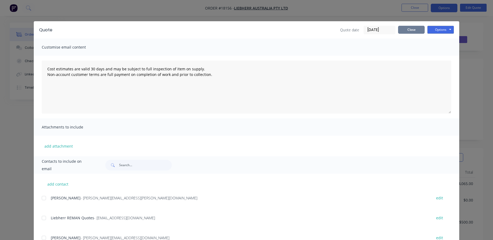
click at [412, 29] on button "Close" at bounding box center [411, 30] width 27 height 8
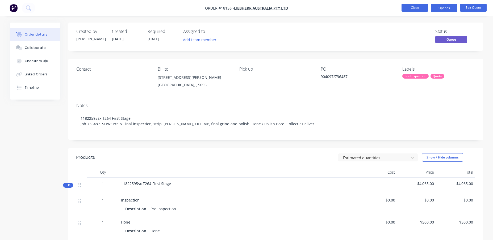
click at [416, 9] on button "Close" at bounding box center [415, 8] width 27 height 8
